Goal: Transaction & Acquisition: Download file/media

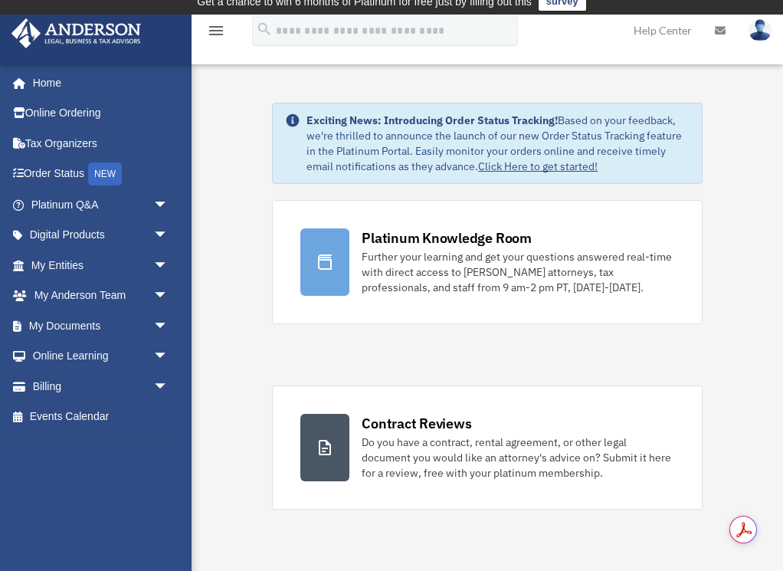
scroll to position [15, 0]
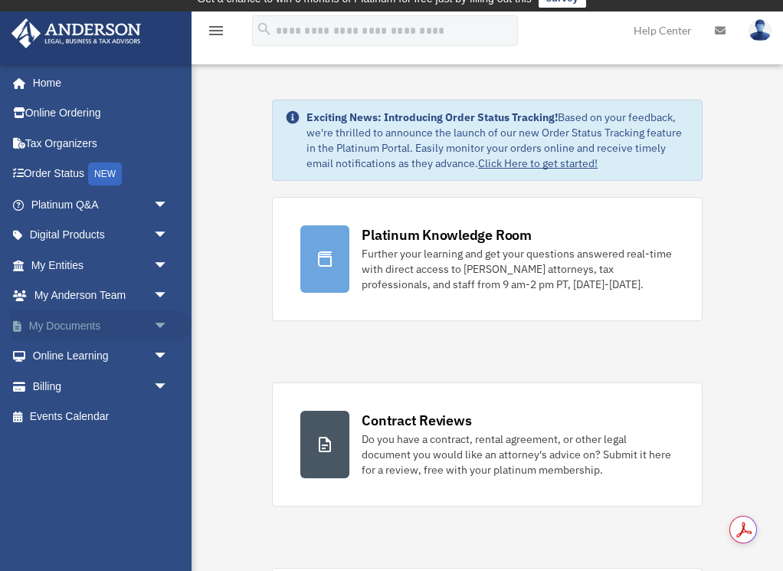
click at [48, 327] on link "My Documents arrow_drop_down" at bounding box center [101, 325] width 181 height 31
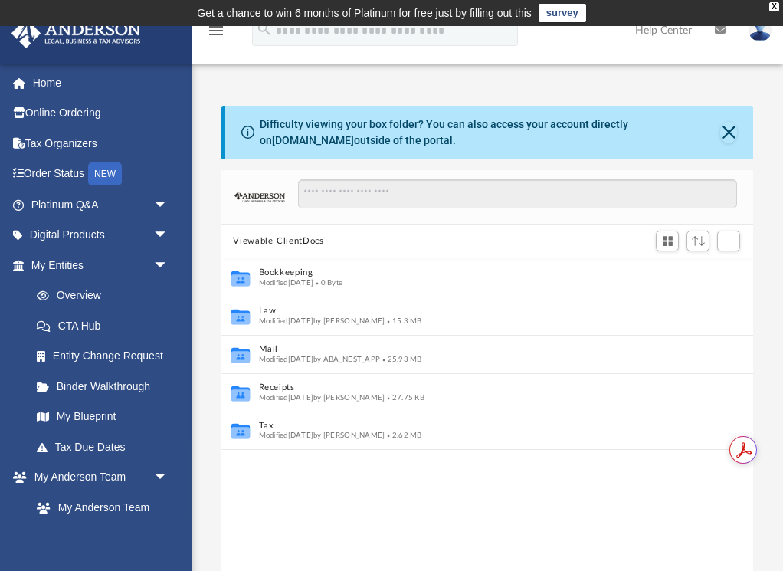
scroll to position [348, 532]
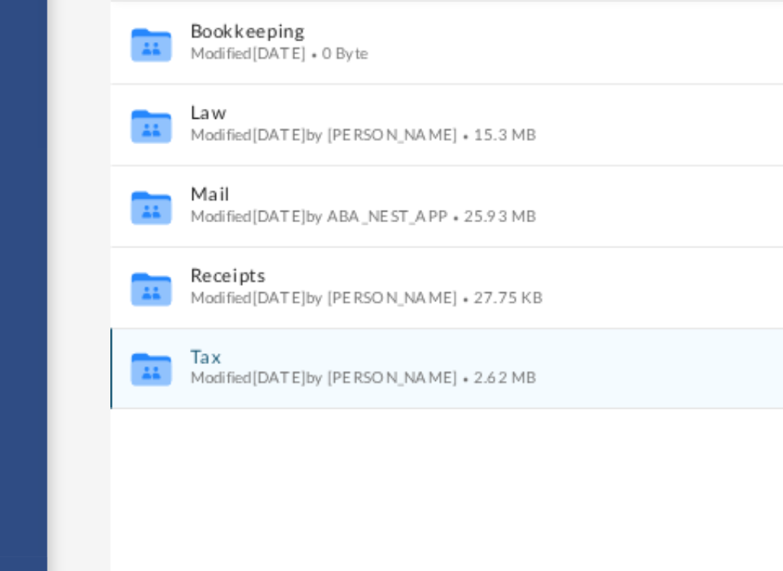
click at [310, 435] on span "Modified [DATE] by [PERSON_NAME]" at bounding box center [321, 436] width 126 height 8
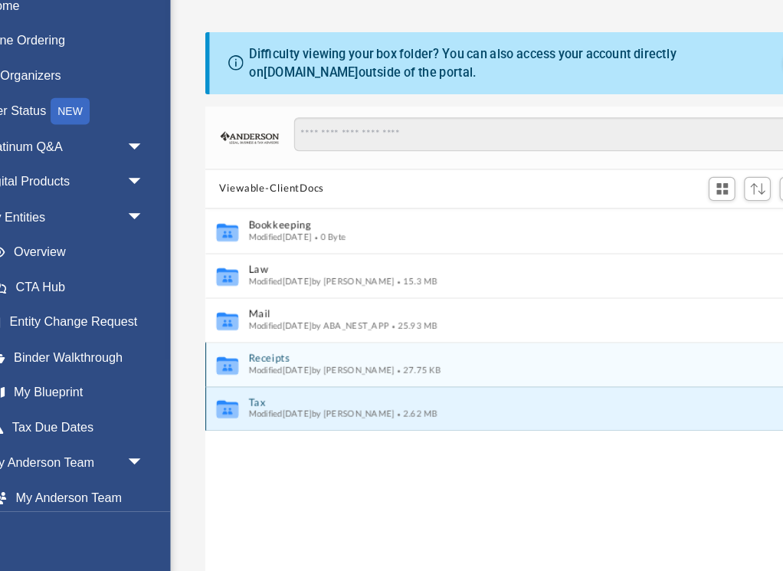
scroll to position [0, 0]
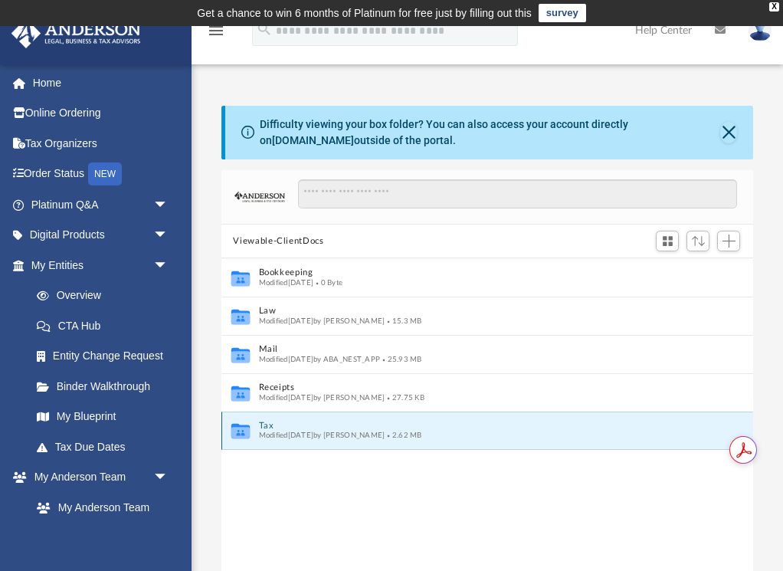
click at [240, 428] on icon "grid" at bounding box center [240, 433] width 18 height 11
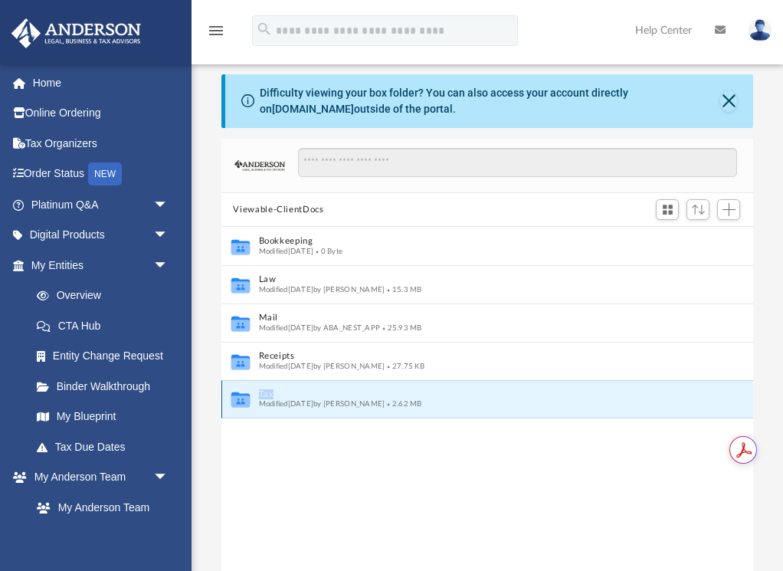
scroll to position [41, 0]
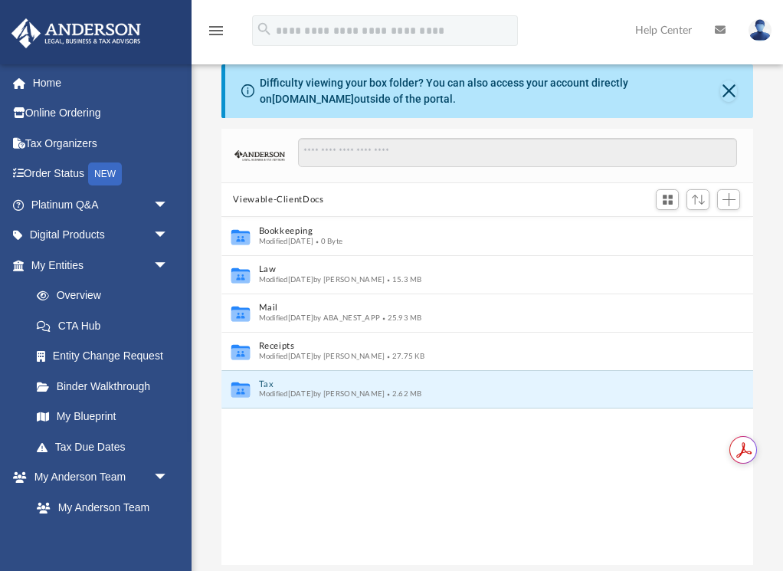
click at [366, 436] on div "Collaborated Folder Bookkeeping Modified Fri Oct 29 2021 0 Byte Collaborated Fo…" at bounding box center [488, 391] width 533 height 349
click at [377, 394] on span "Modified Tue Sep 23 2025 by Brittany Stuck" at bounding box center [321, 394] width 126 height 8
click at [238, 387] on icon "grid" at bounding box center [240, 391] width 18 height 11
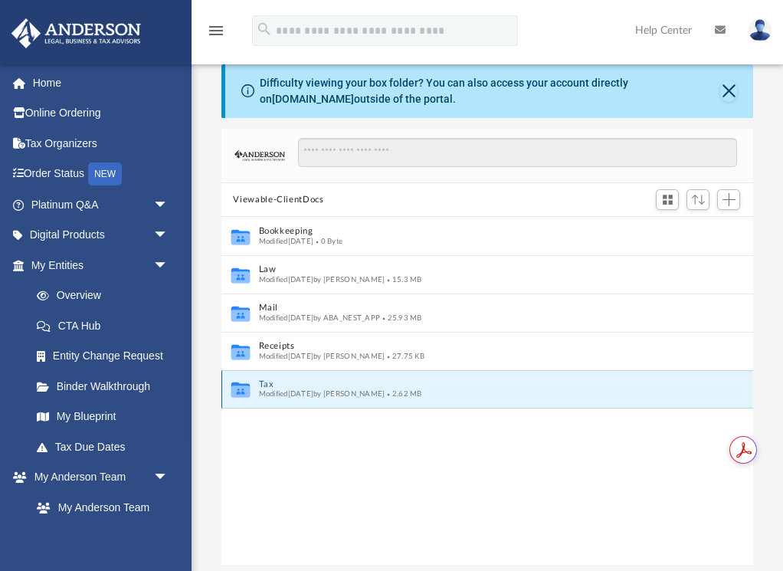
click at [238, 387] on icon "grid" at bounding box center [240, 391] width 18 height 11
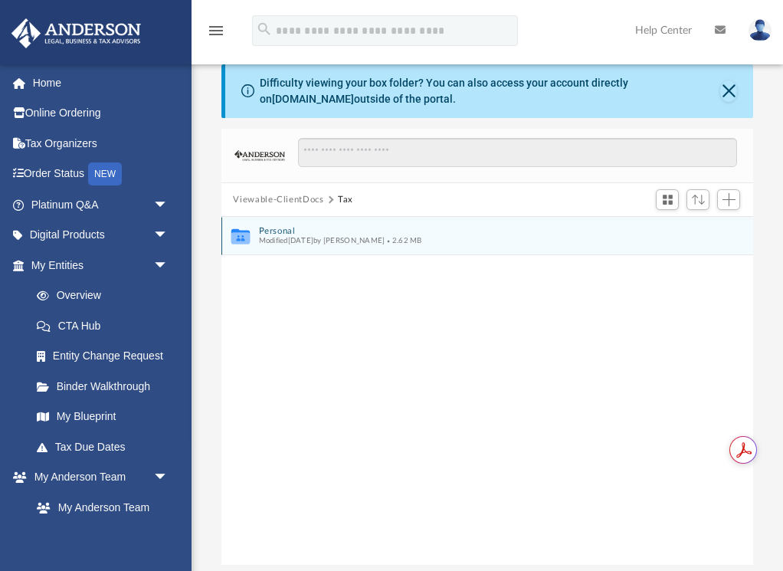
click at [241, 238] on icon "grid" at bounding box center [240, 236] width 18 height 15
click at [241, 237] on icon "grid" at bounding box center [240, 238] width 18 height 11
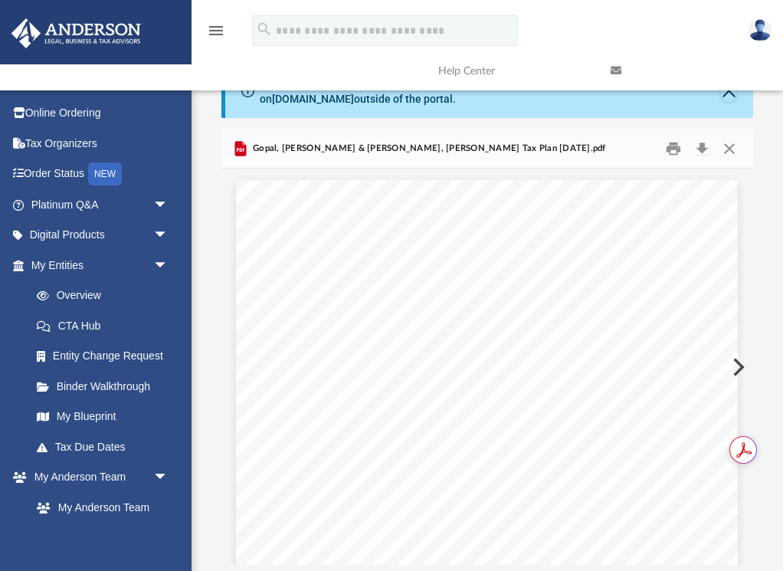
scroll to position [0, 0]
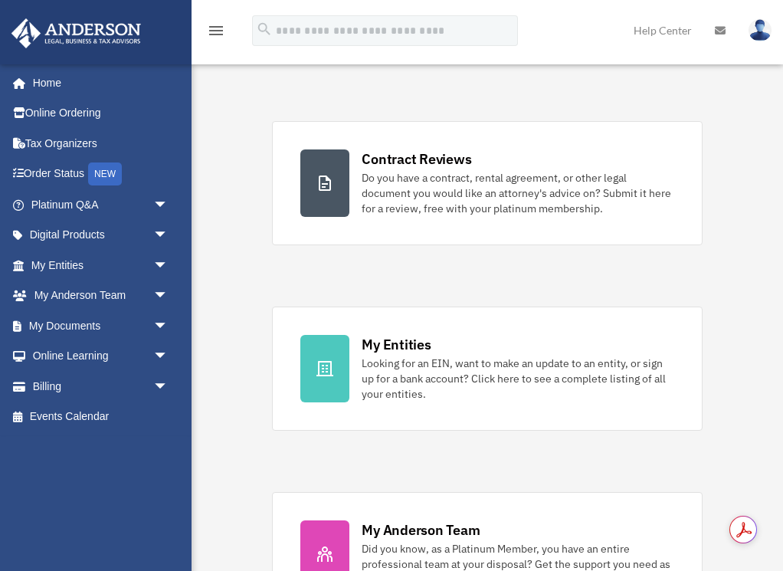
scroll to position [277, 0]
click at [59, 324] on link "My Documents arrow_drop_down" at bounding box center [101, 325] width 181 height 31
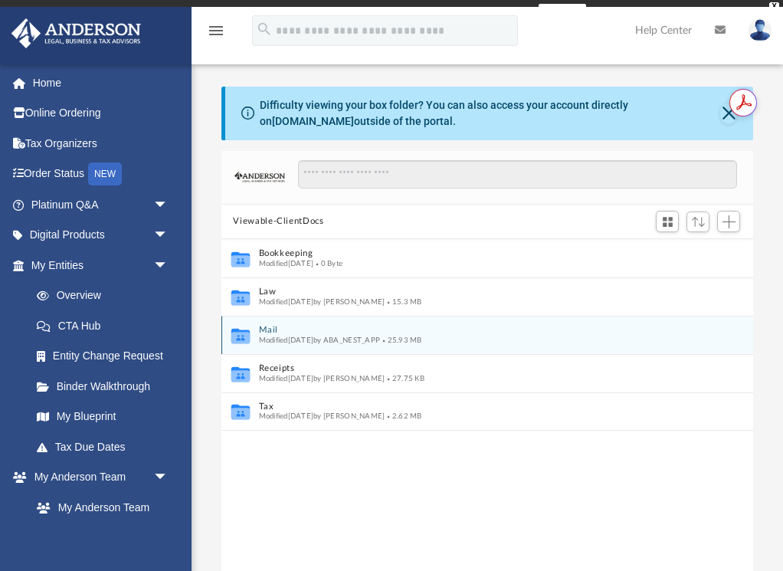
scroll to position [348, 532]
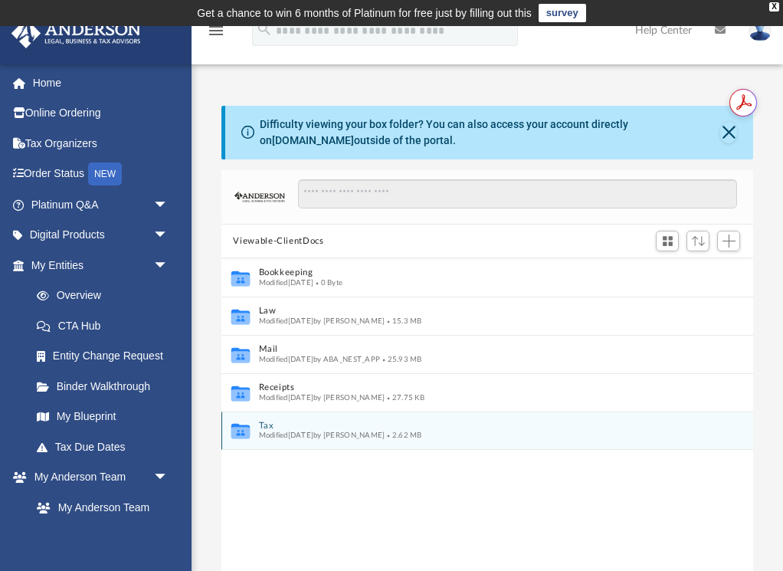
click at [251, 428] on div "Collaborated Folder Tax Modified [DATE] by [PERSON_NAME] 2.62 MB" at bounding box center [488, 431] width 533 height 38
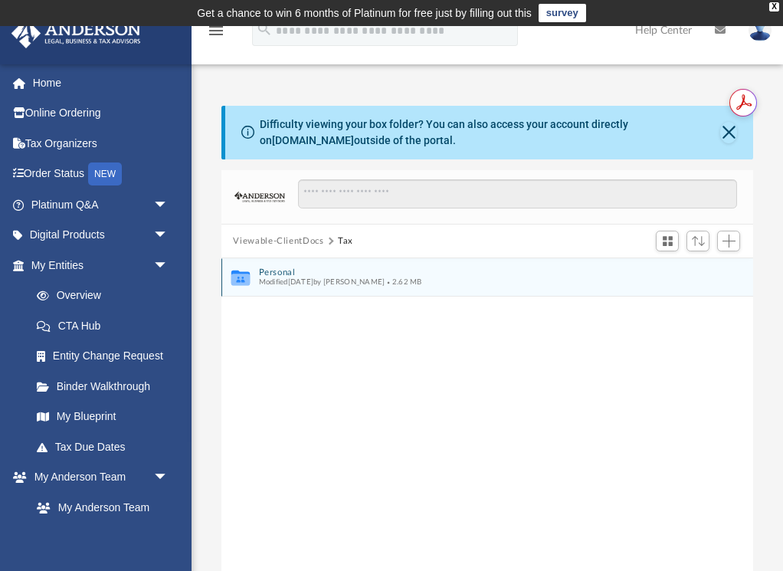
click at [253, 287] on div "Collaborated Folder Personal Modified Tue Sep 23 2025 by Brittany Stuck 2.62 MB" at bounding box center [488, 277] width 533 height 38
click at [252, 278] on div "Collaborated Folder Smart Tax Navigator Modified Tue Sep 23 2025 by Brittany St…" at bounding box center [488, 277] width 533 height 38
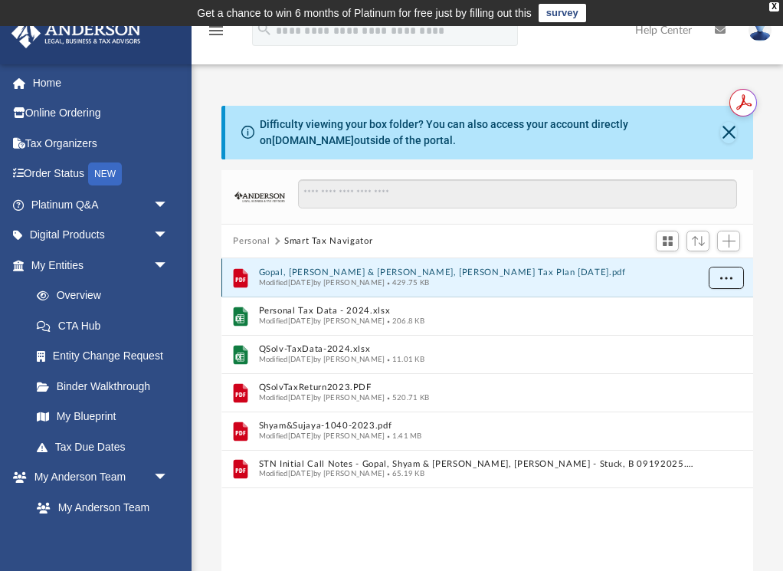
click at [727, 274] on span "More options" at bounding box center [726, 278] width 12 height 8
click at [711, 332] on li "Download" at bounding box center [712, 332] width 44 height 16
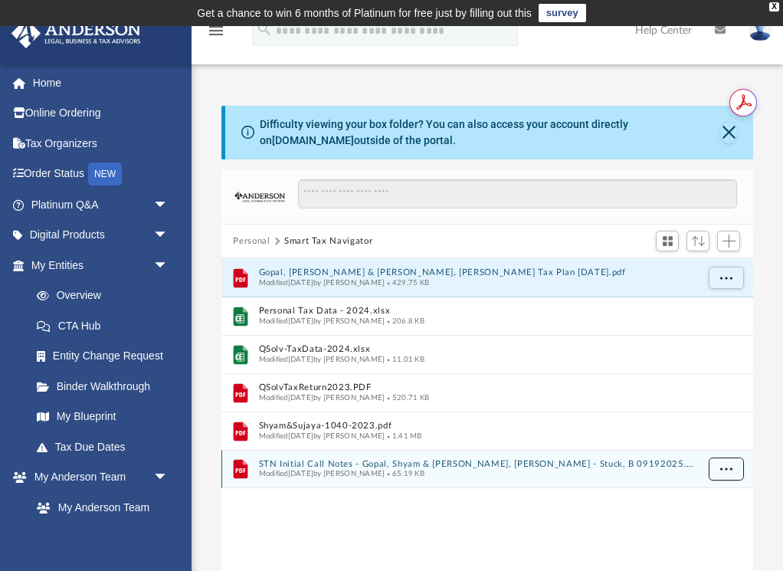
click at [727, 470] on span "More options" at bounding box center [726, 468] width 12 height 8
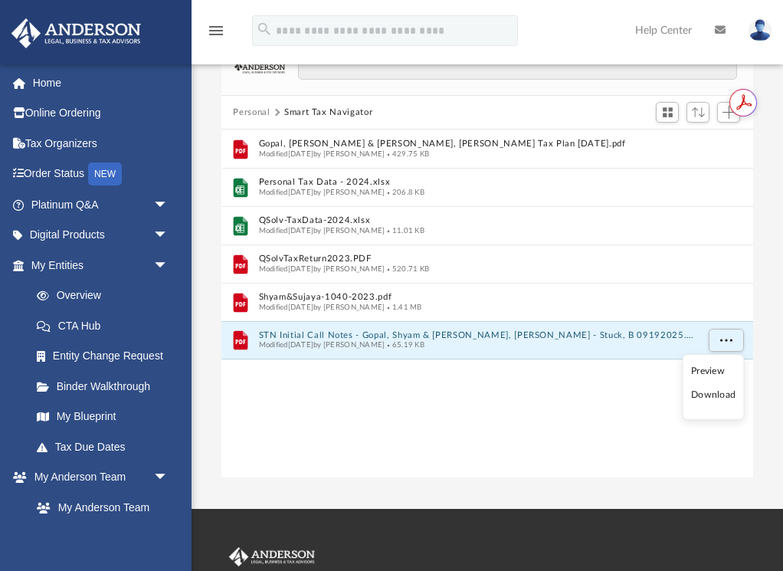
scroll to position [132, 0]
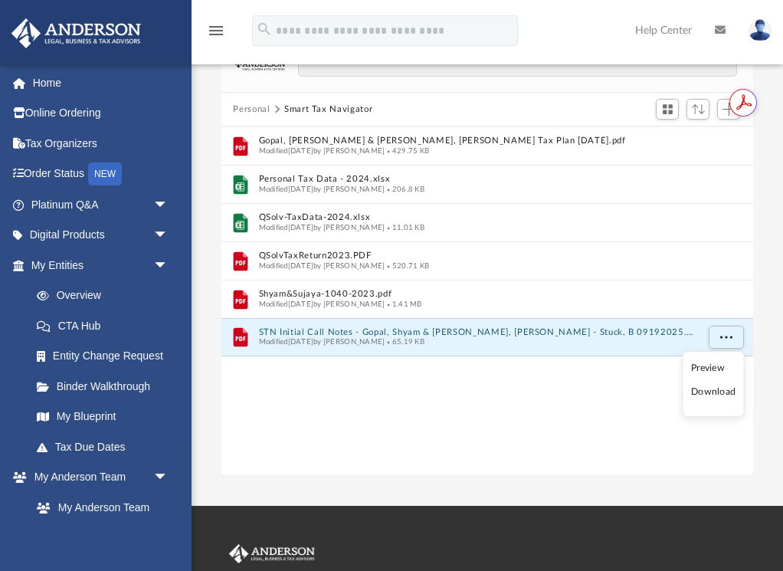
click at [714, 389] on li "Download" at bounding box center [713, 392] width 44 height 16
